Goal: Task Accomplishment & Management: Manage account settings

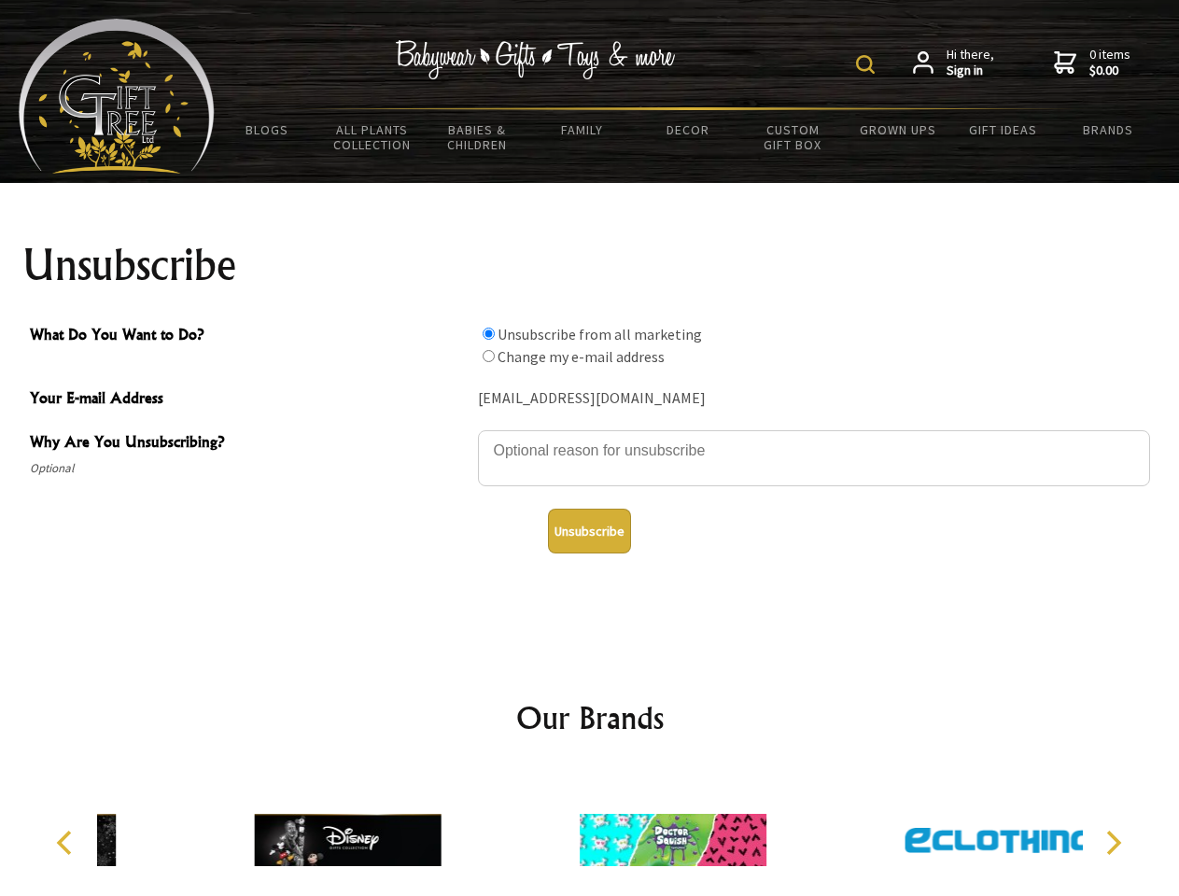
click at [868, 64] on img at bounding box center [865, 64] width 19 height 19
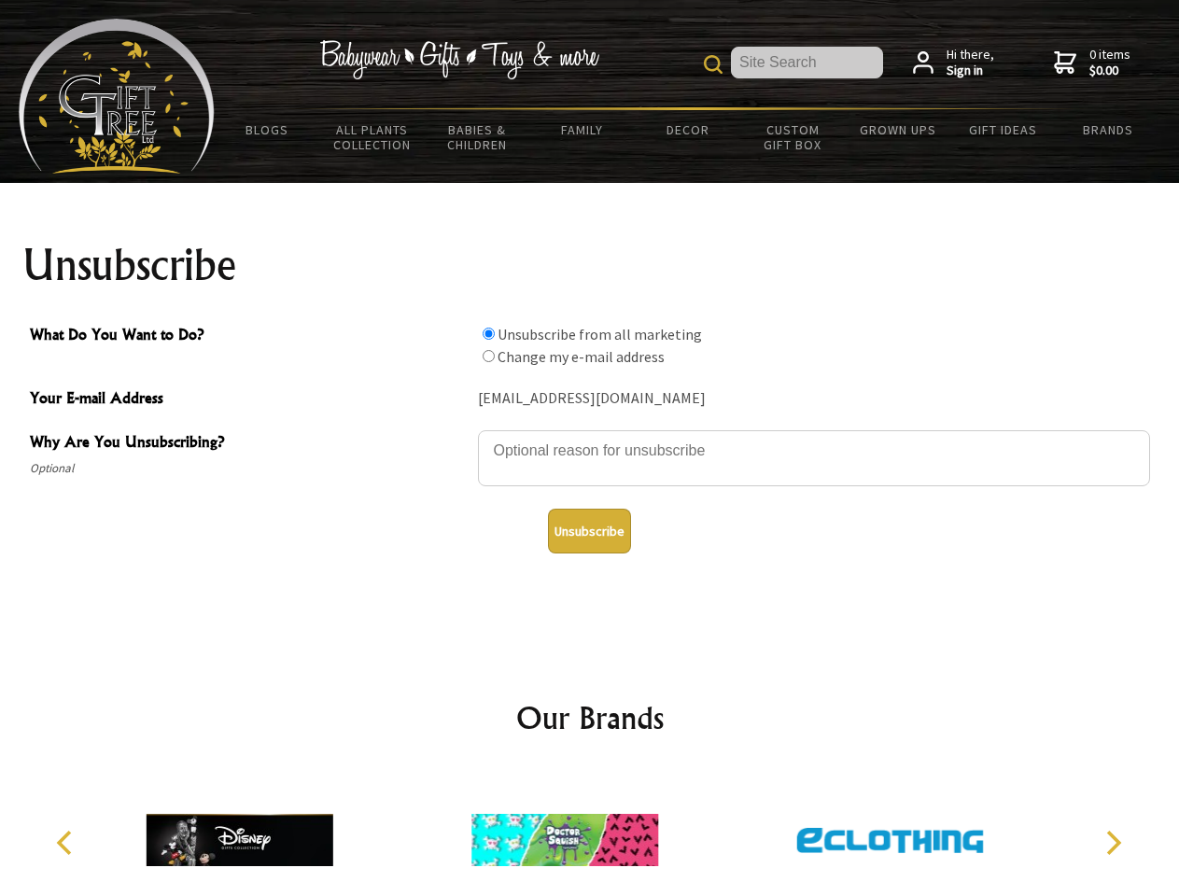
click at [590, 437] on textarea "Why Are You Unsubscribing?" at bounding box center [814, 458] width 672 height 56
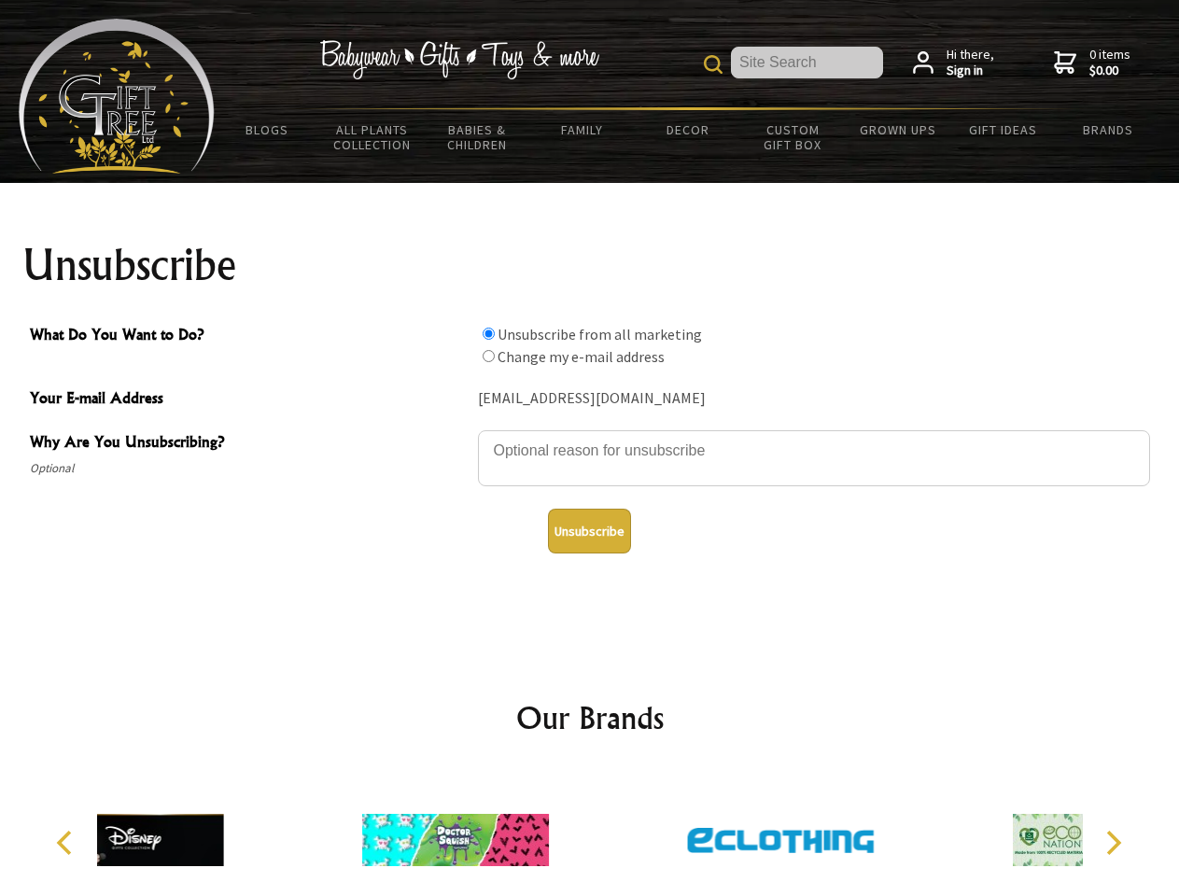
click at [488, 333] on input "What Do You Want to Do?" at bounding box center [488, 334] width 12 height 12
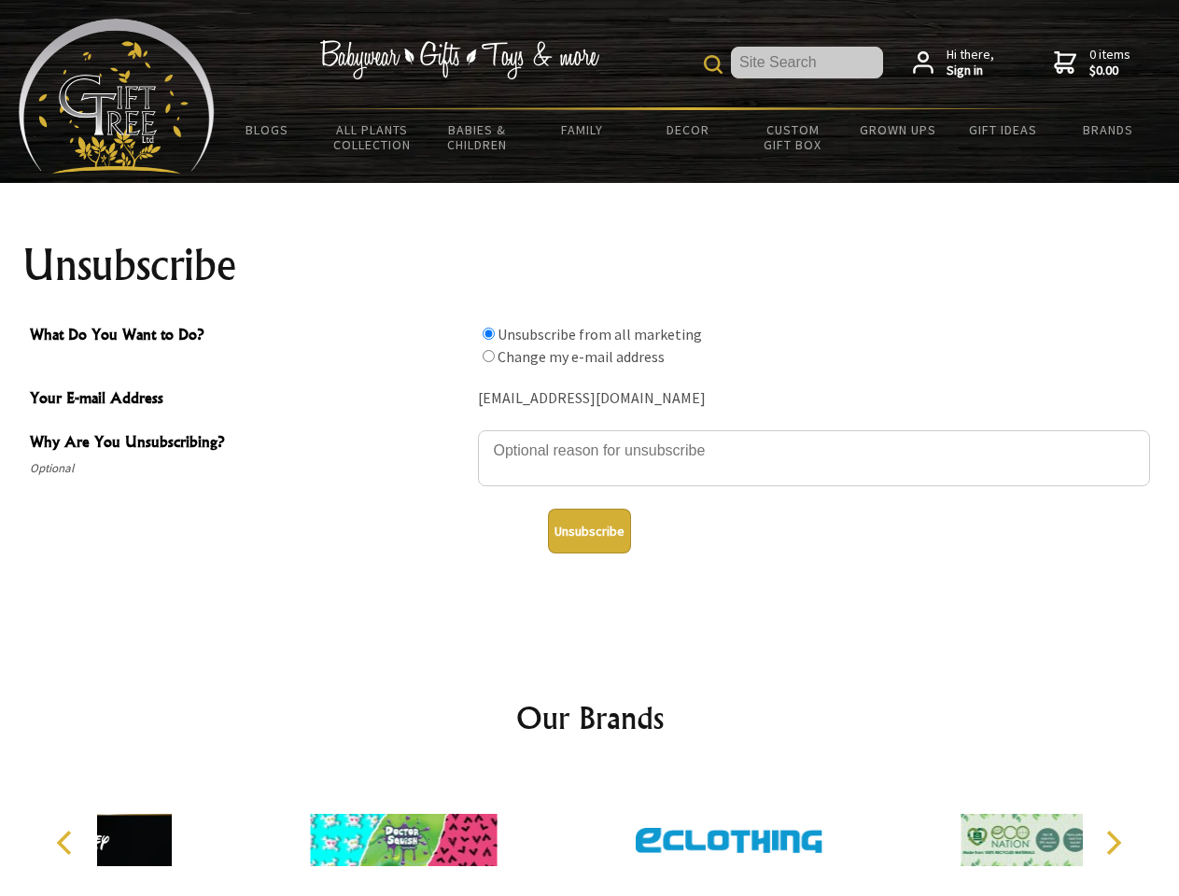
click at [488, 356] on input "What Do You Want to Do?" at bounding box center [488, 356] width 12 height 12
radio input "true"
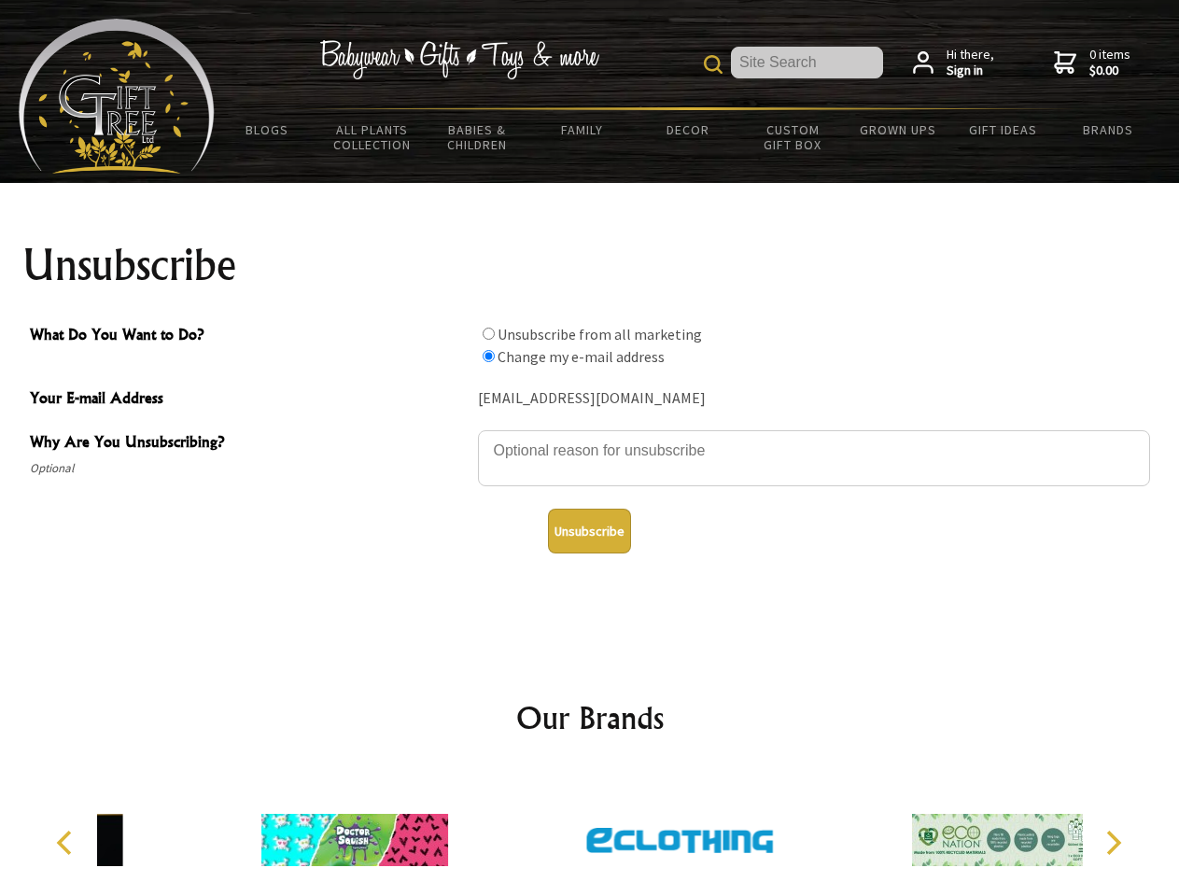
click at [589, 531] on button "Unsubscribe" at bounding box center [589, 531] width 83 height 45
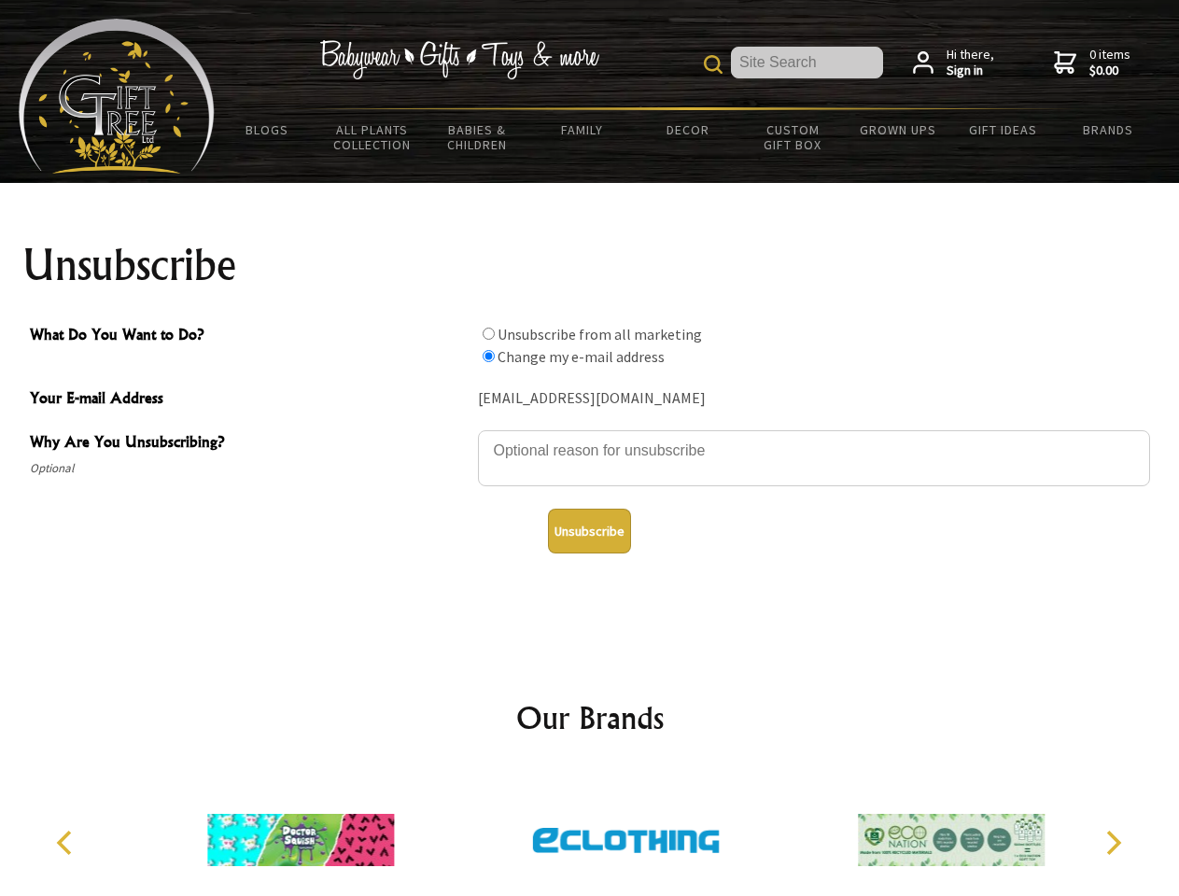
click at [67, 843] on icon "Previous" at bounding box center [66, 842] width 24 height 24
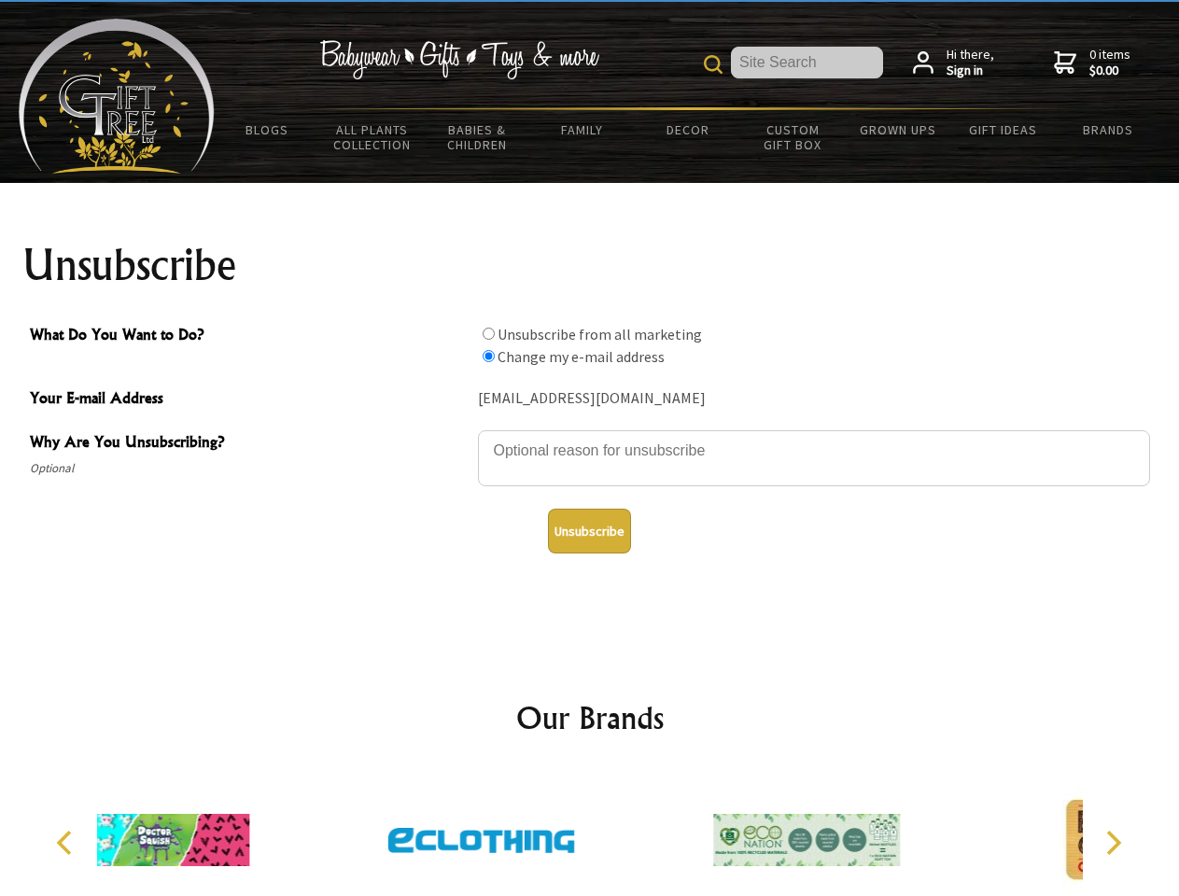
click at [1112, 843] on icon "Next" at bounding box center [1111, 842] width 24 height 24
